Goal: Information Seeking & Learning: Learn about a topic

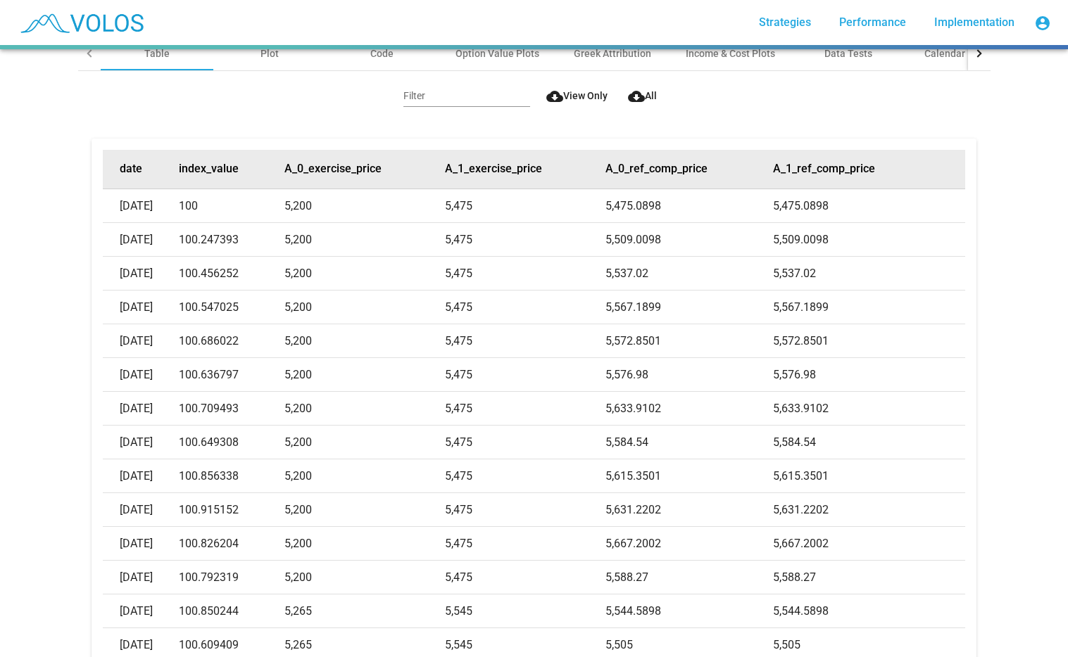
scroll to position [141, 0]
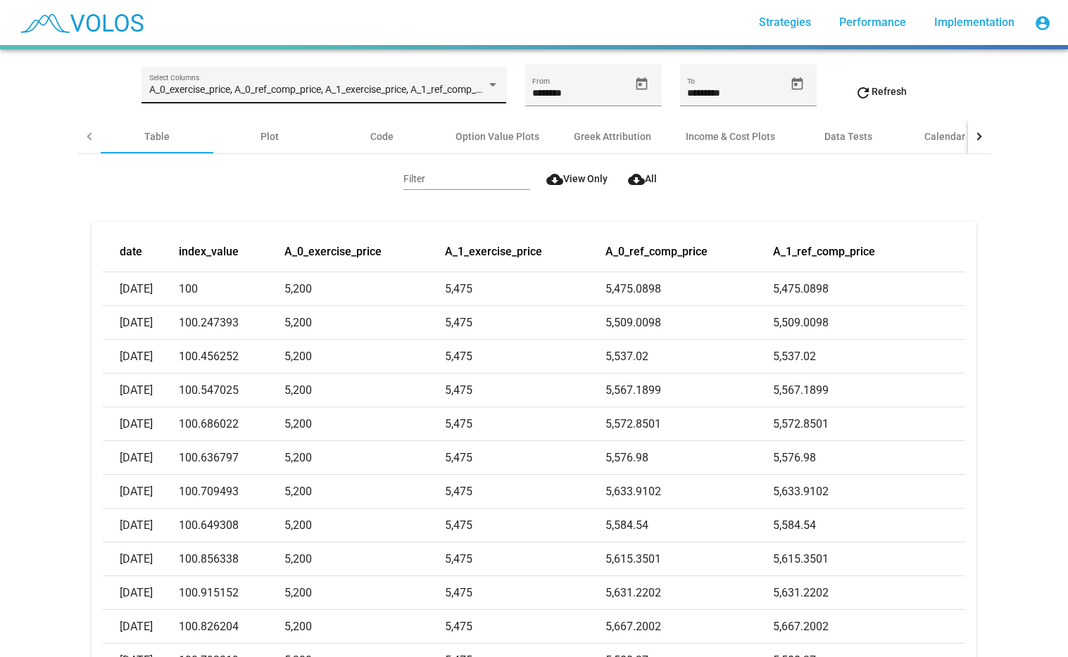
click at [312, 75] on div "A_0_exercise_price, A_0_ref_comp_price, A_1_exercise_price, A_1_ref_comp_price,…" at bounding box center [324, 89] width 350 height 29
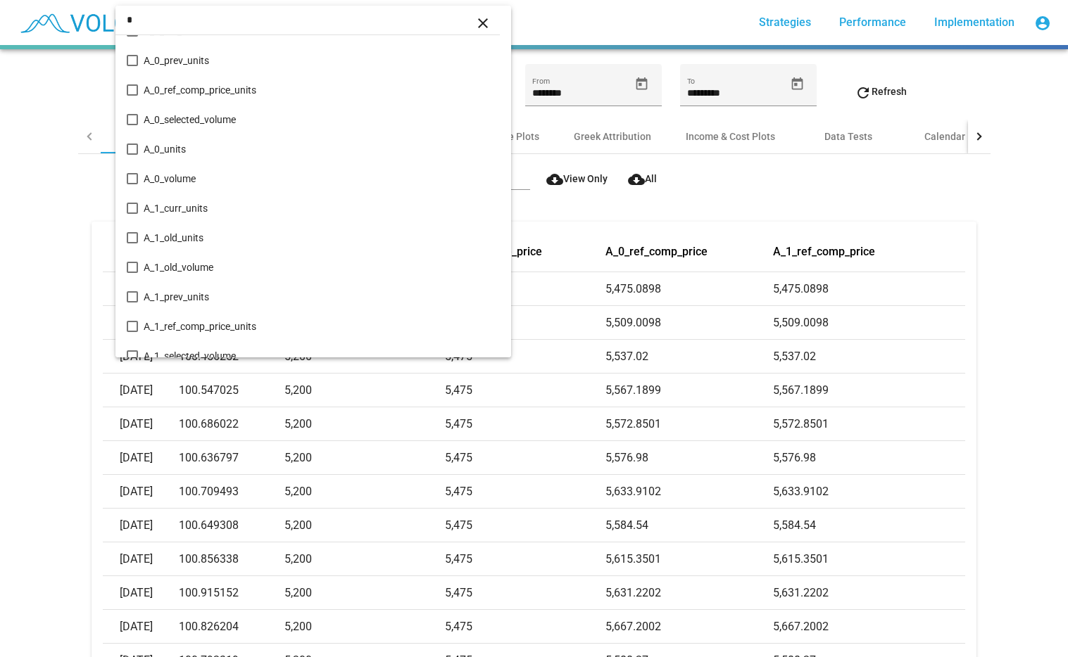
scroll to position [0, 0]
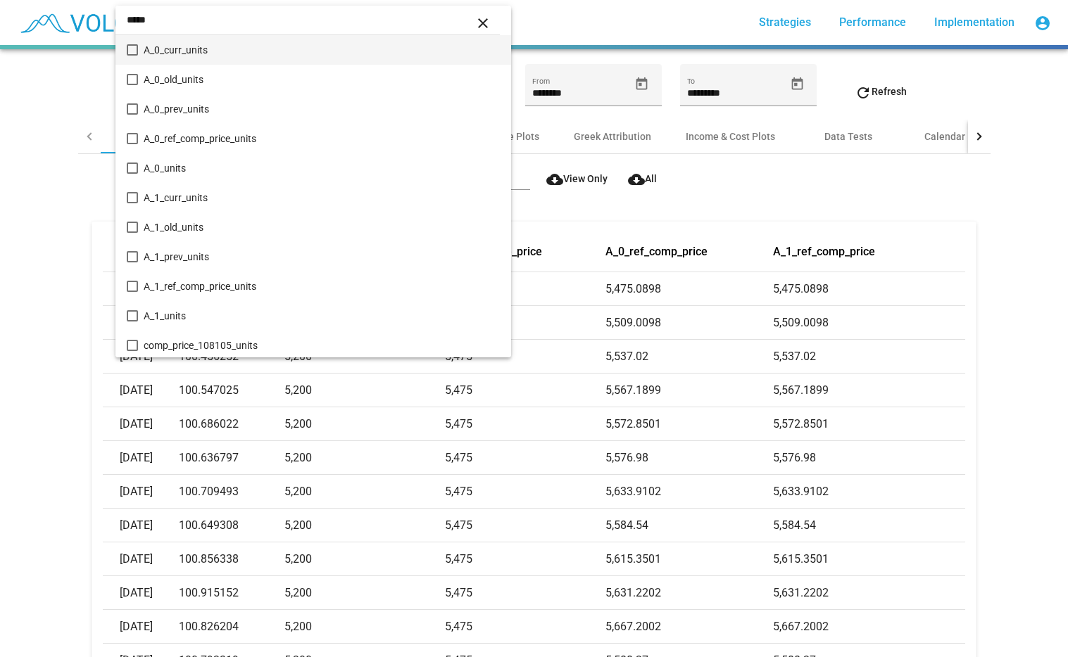
type input "*****"
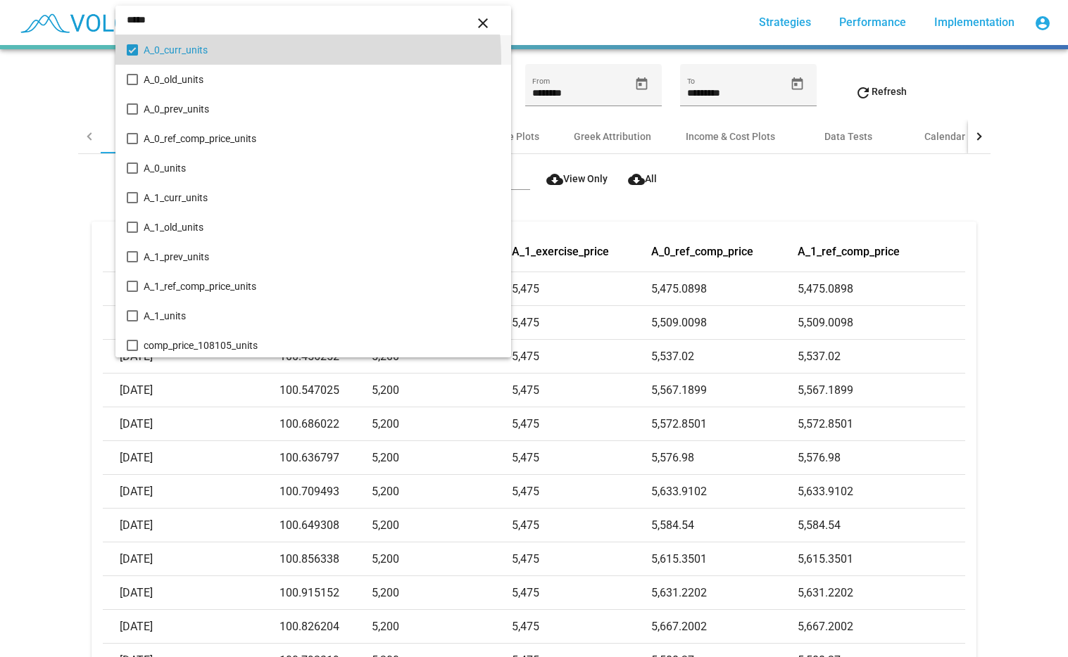
click at [231, 60] on span "A_0_curr_units" at bounding box center [321, 50] width 355 height 30
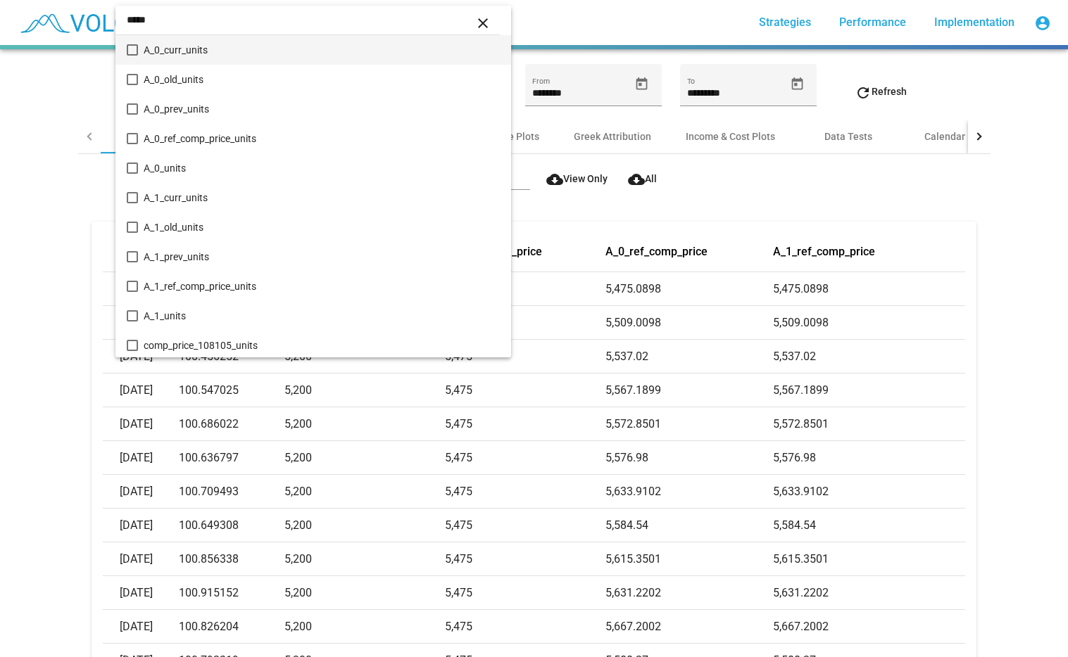
click at [153, 58] on span "A_0_curr_units" at bounding box center [321, 50] width 355 height 30
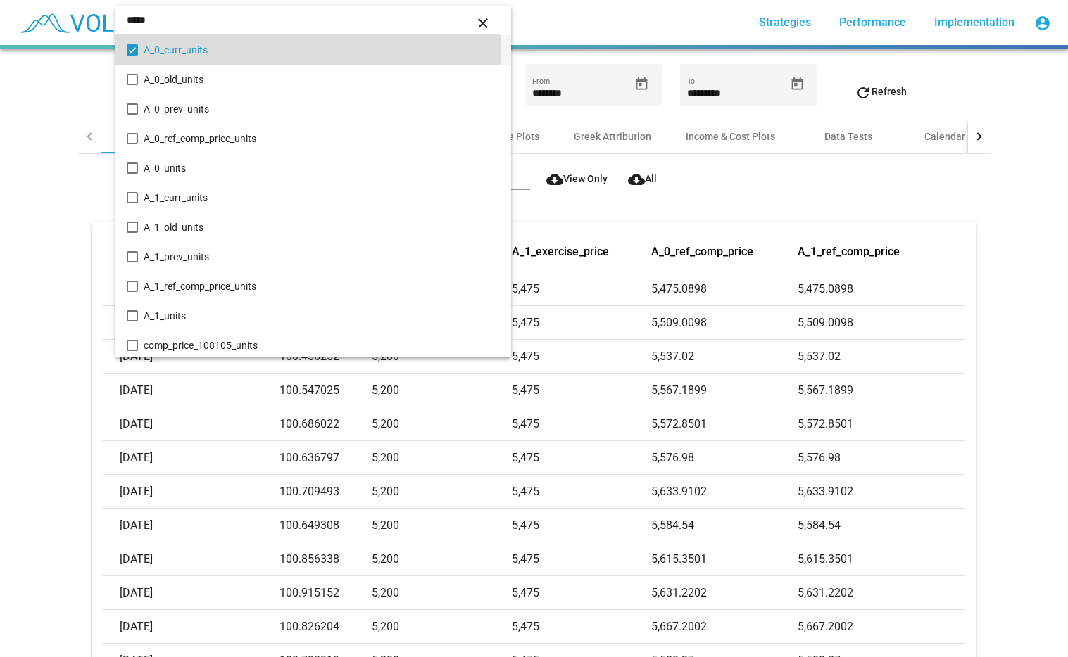
click at [32, 92] on div at bounding box center [534, 328] width 1068 height 657
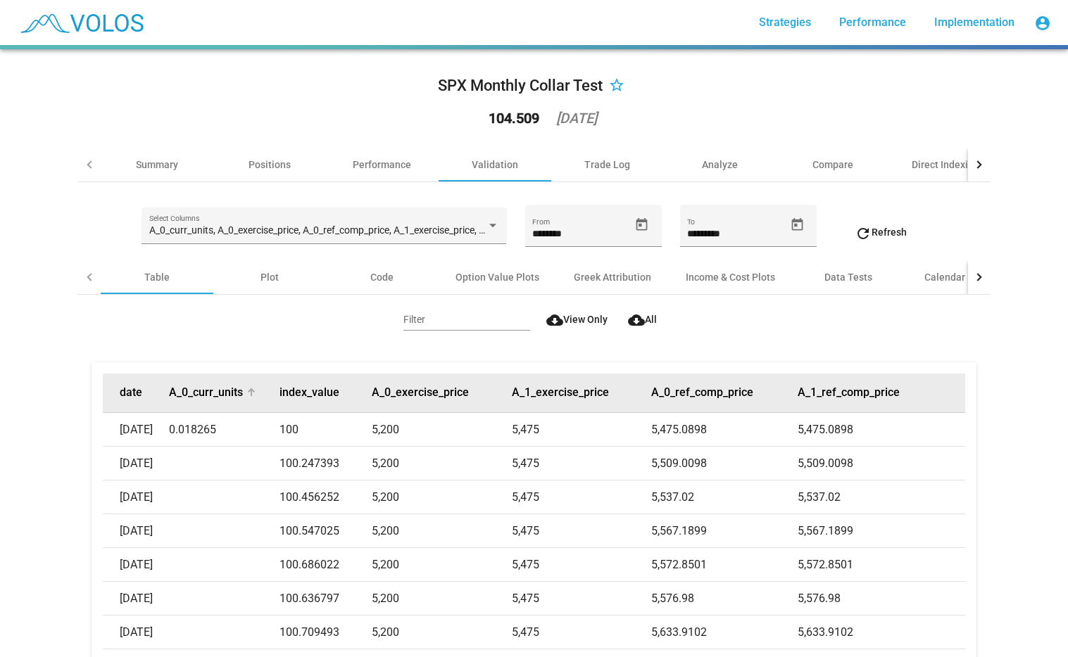
click at [192, 391] on button "A_0_curr_units" at bounding box center [206, 393] width 74 height 14
click at [194, 388] on button "A_0_curr_units" at bounding box center [206, 393] width 74 height 14
click at [135, 395] on button "date" at bounding box center [131, 393] width 23 height 14
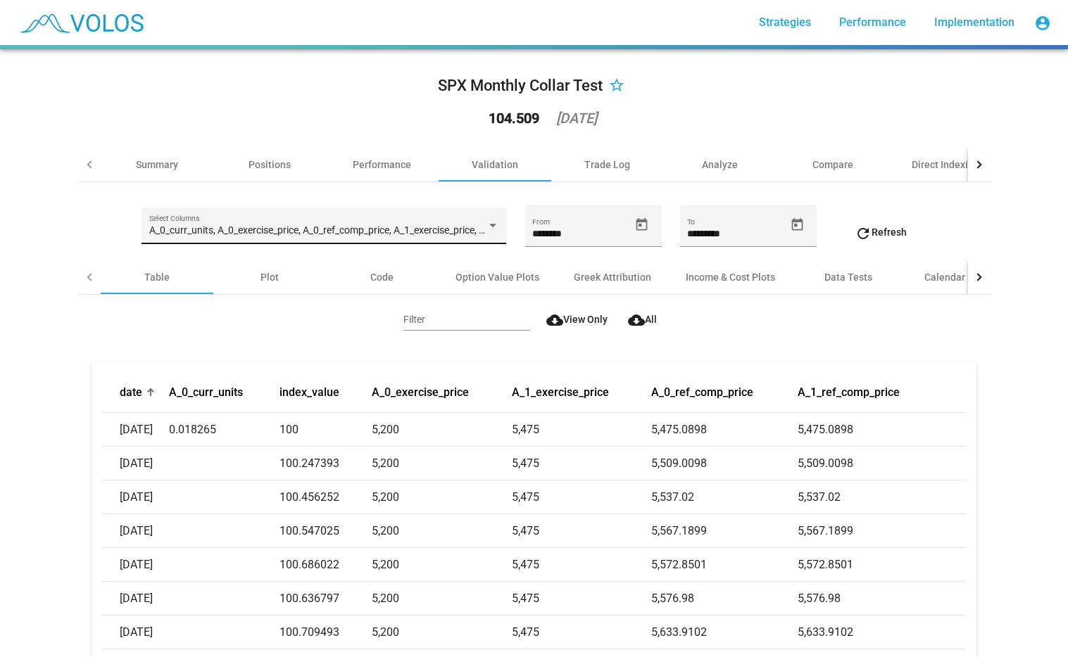
click at [288, 230] on span "A_0_curr_units, A_0_exercise_price, A_0_ref_comp_price, A_1_exercise_price, A_1…" at bounding box center [384, 230] width 471 height 11
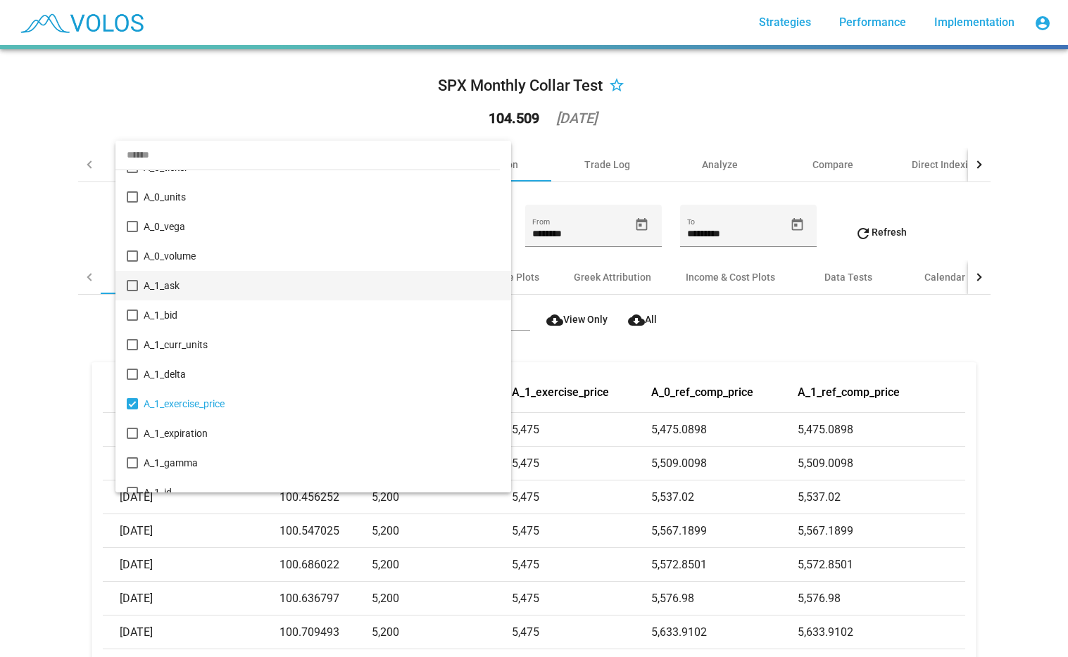
scroll to position [1632, 0]
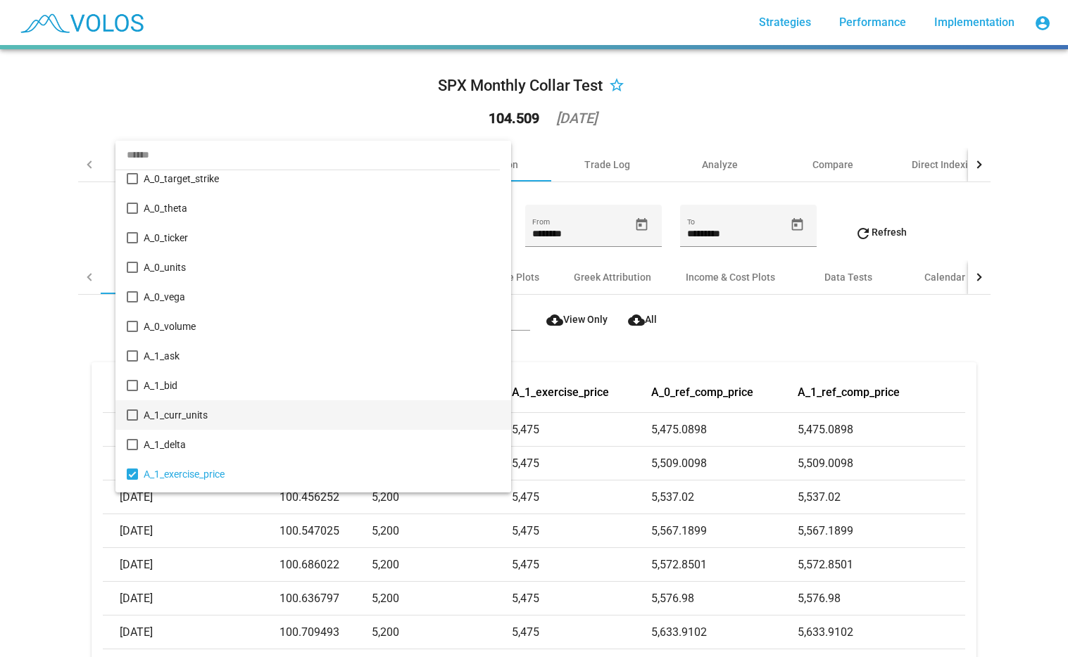
click at [147, 416] on span "A_1_curr_units" at bounding box center [321, 415] width 355 height 30
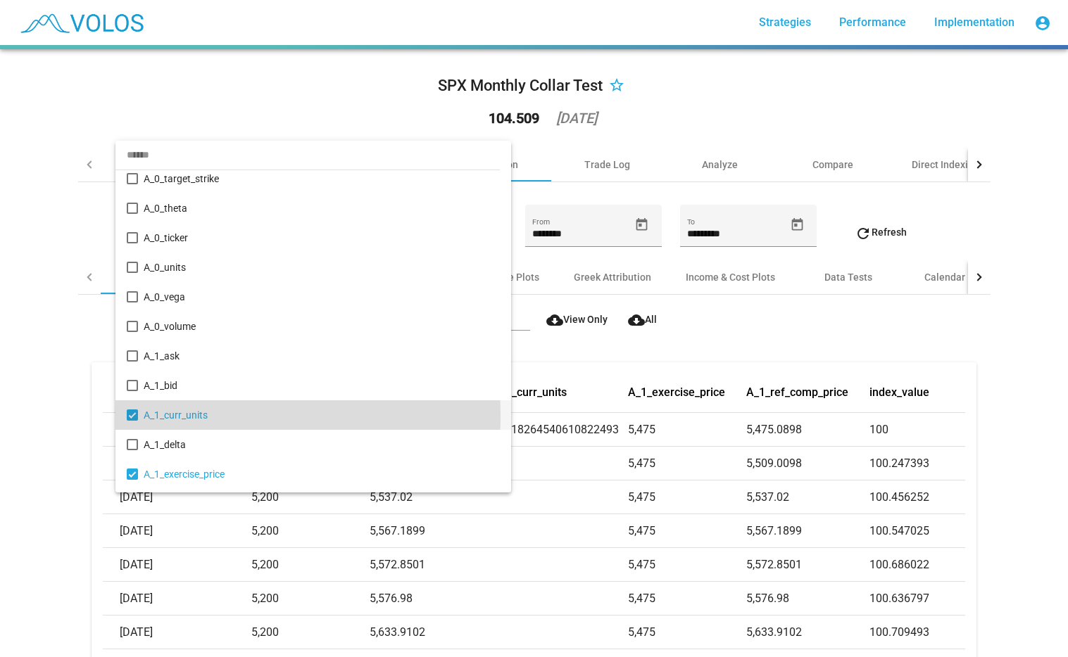
scroll to position [1741, 0]
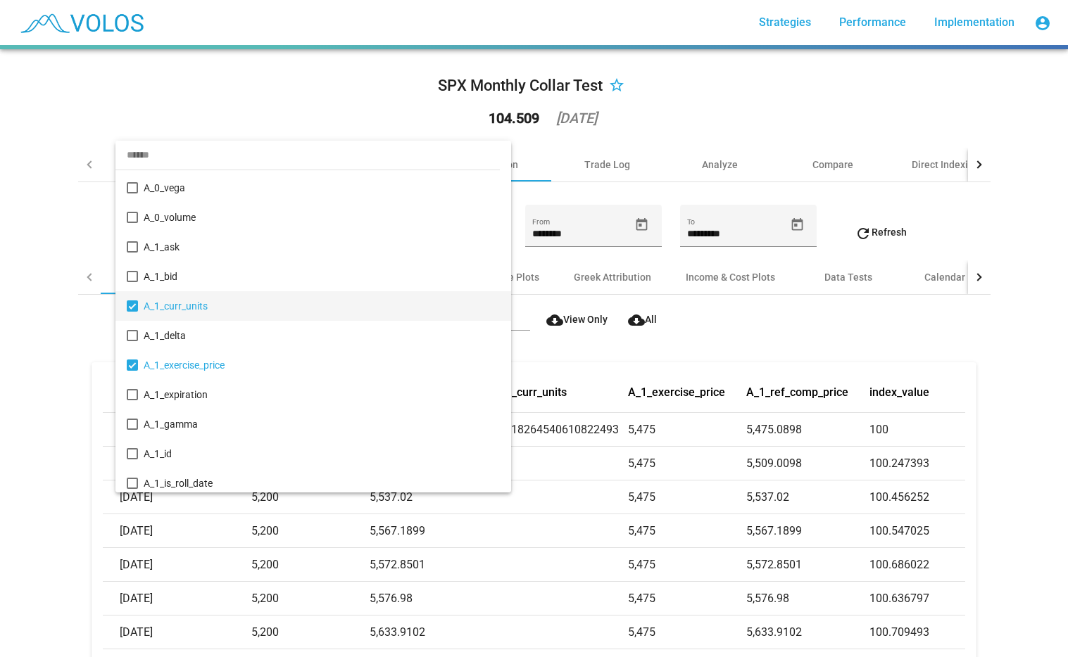
click at [41, 284] on div at bounding box center [534, 328] width 1068 height 657
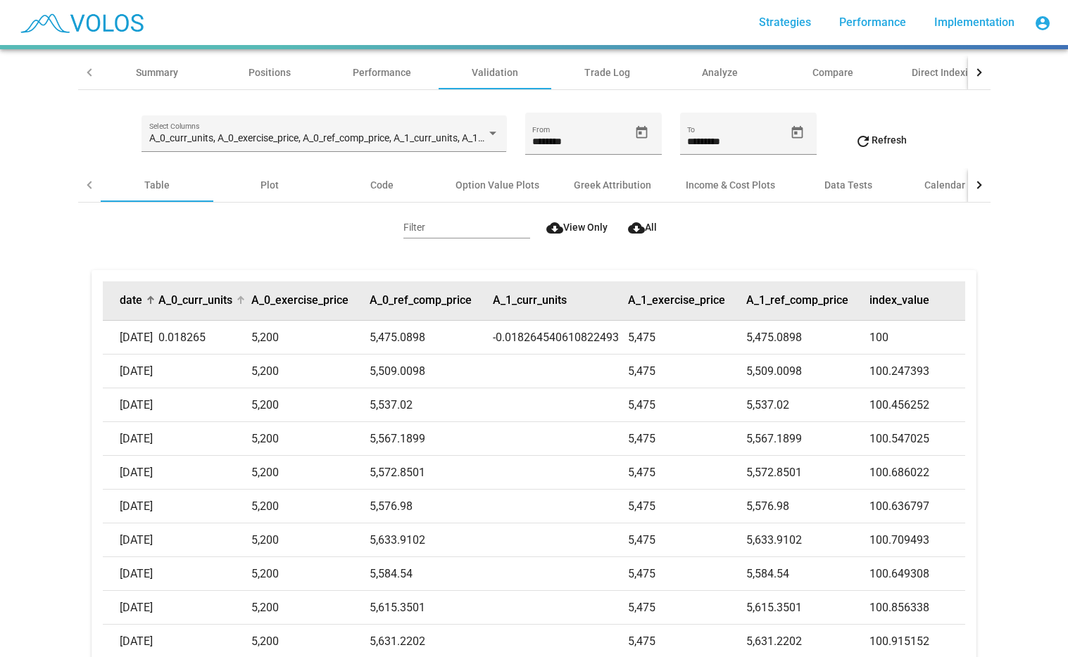
scroll to position [70, 0]
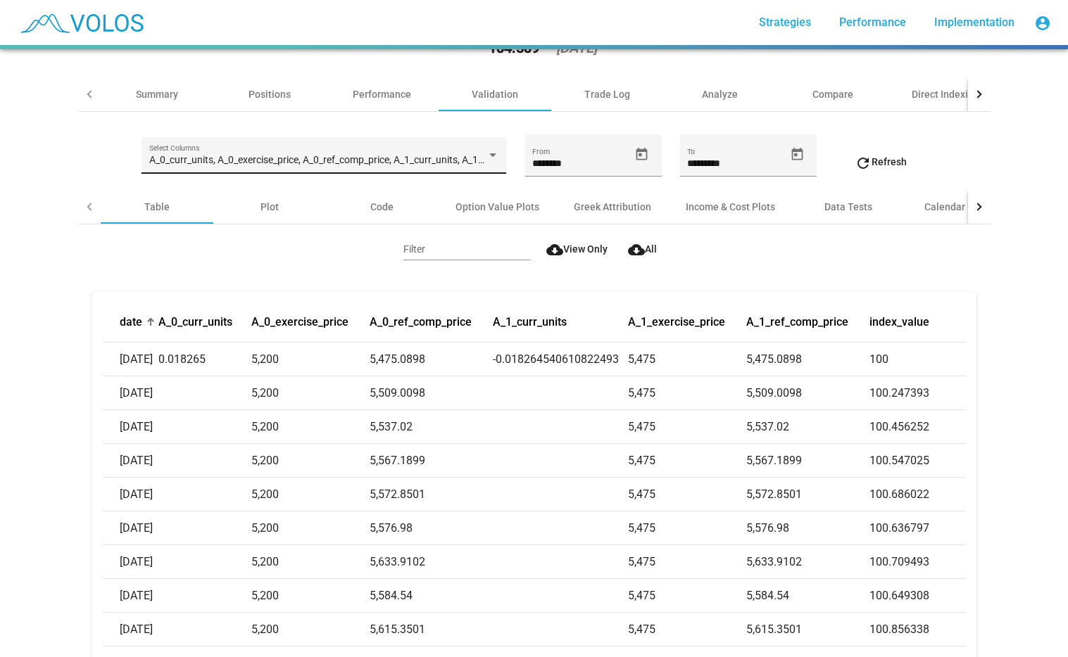
click at [292, 163] on span "A_0_curr_units, A_0_exercise_price, A_0_ref_comp_price, A_1_curr_units, A_1_exe…" at bounding box center [418, 159] width 539 height 11
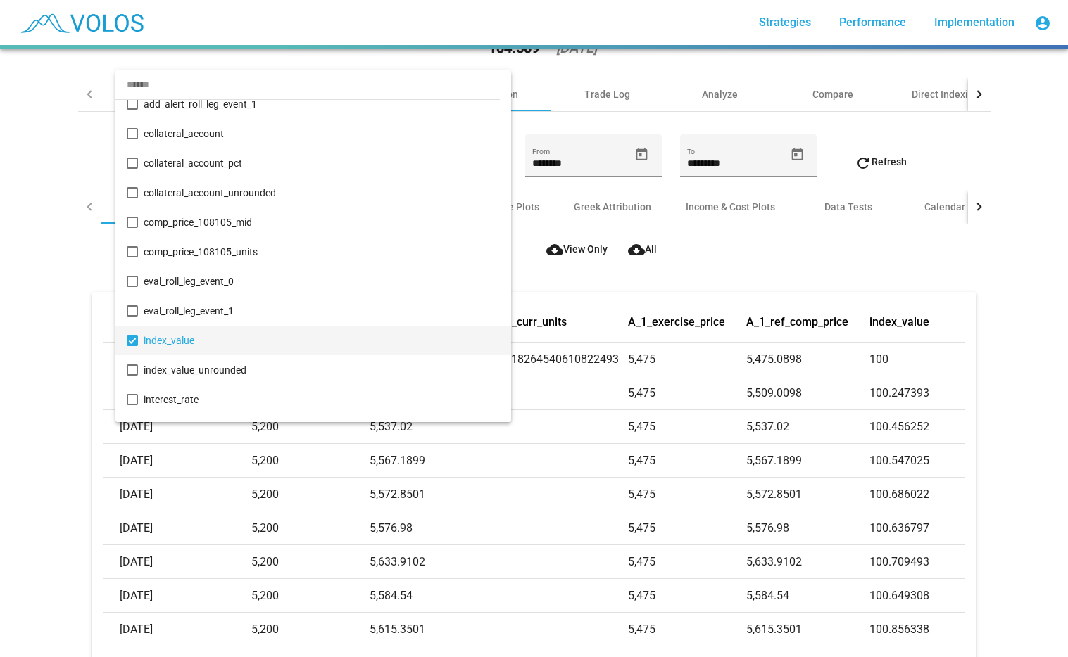
scroll to position [3646, 0]
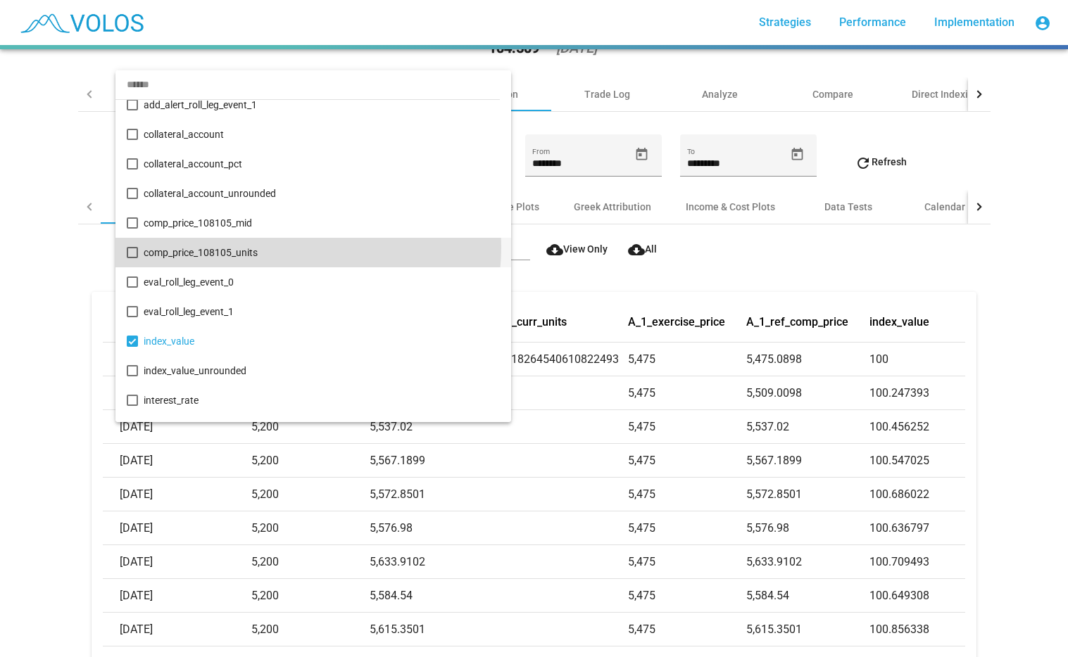
click at [303, 248] on span "comp_price_108105_units" at bounding box center [321, 253] width 355 height 30
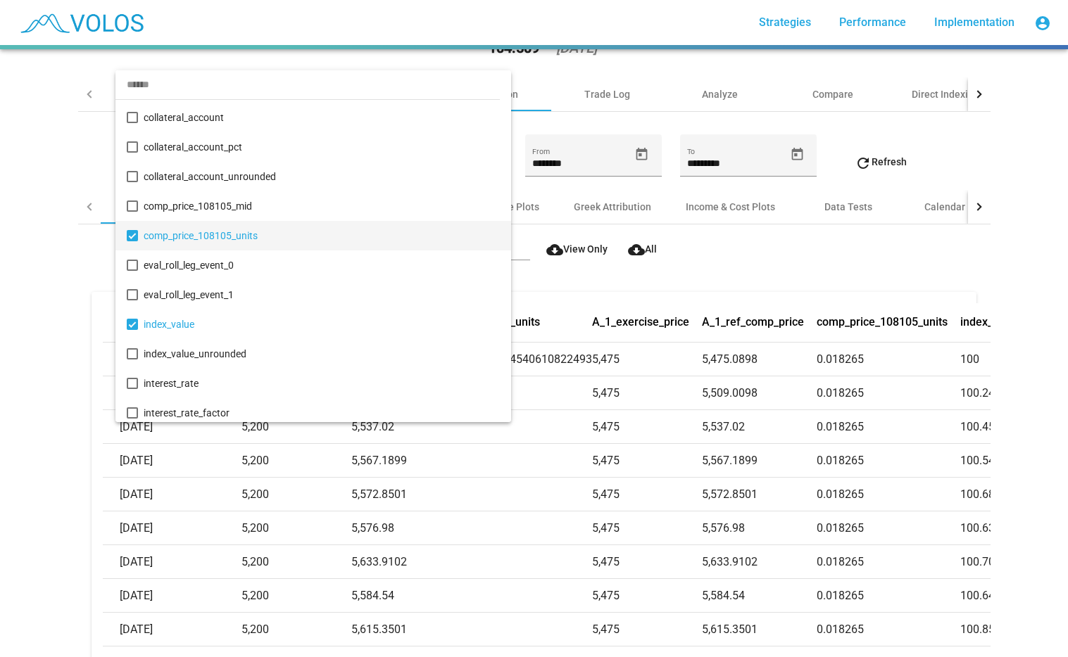
click at [42, 193] on div at bounding box center [534, 328] width 1068 height 657
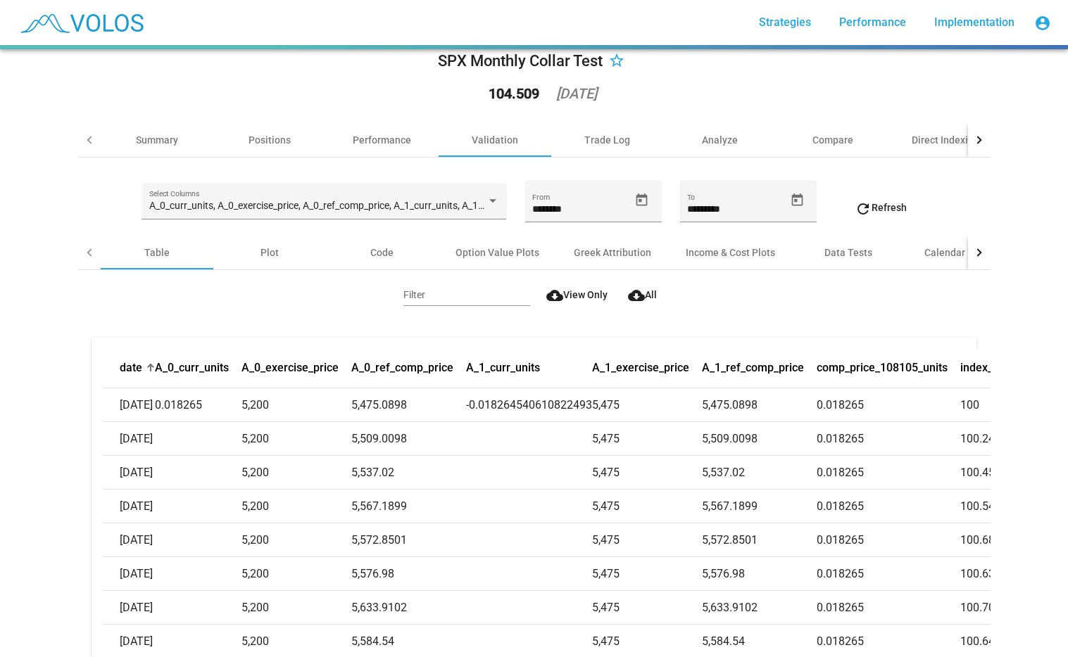
scroll to position [0, 0]
